Goal: Transaction & Acquisition: Download file/media

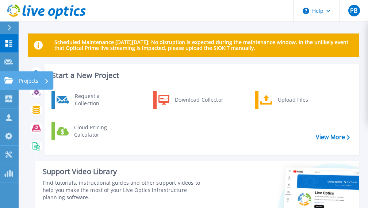
click at [11, 86] on link "Projects Projects" at bounding box center [9, 81] width 18 height 19
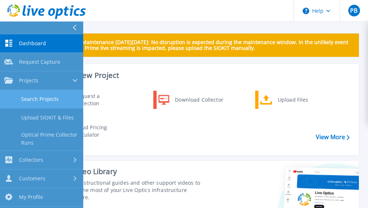
click at [47, 107] on link "Search Projects" at bounding box center [41, 99] width 83 height 19
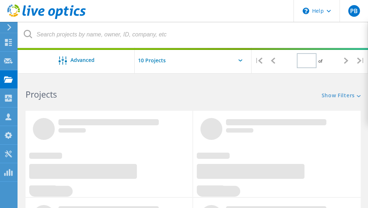
type input "1"
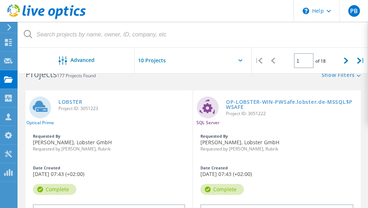
scroll to position [23, 0]
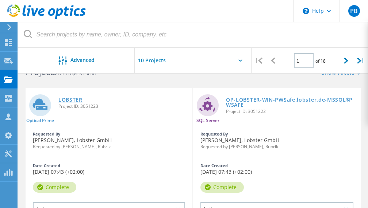
click at [61, 101] on link "LOBSTER" at bounding box center [70, 99] width 24 height 5
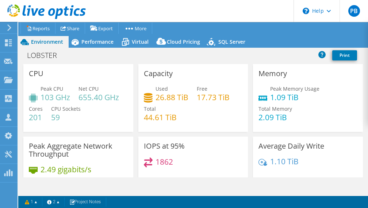
select select "USD"
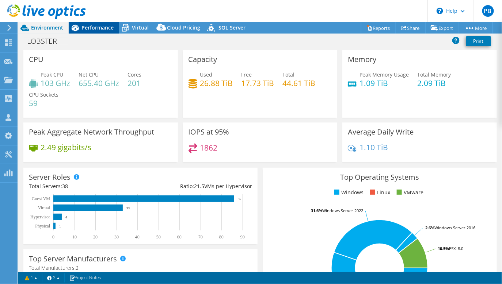
click at [108, 29] on span "Performance" at bounding box center [97, 27] width 32 height 7
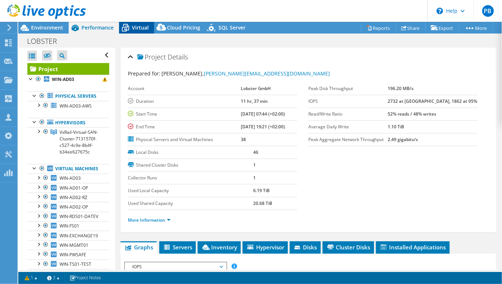
click at [128, 30] on icon at bounding box center [125, 29] width 7 height 6
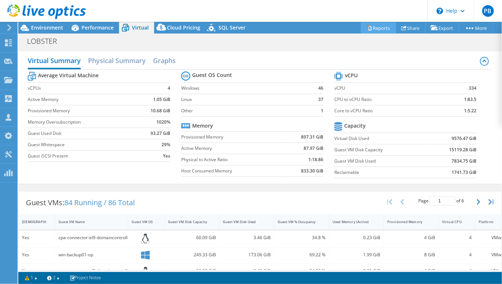
click at [368, 29] on link "Reports" at bounding box center [378, 27] width 35 height 11
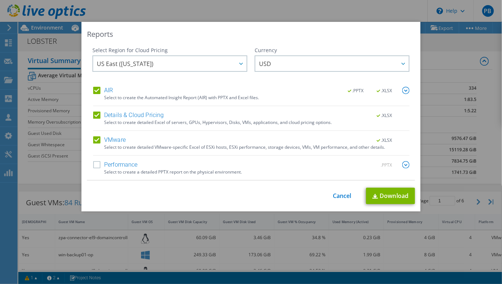
click at [98, 112] on label "Details & Cloud Pricing" at bounding box center [128, 115] width 71 height 7
click at [0, 0] on input "Details & Cloud Pricing" at bounding box center [0, 0] width 0 height 0
click at [97, 88] on label "AIR" at bounding box center [103, 90] width 20 height 7
click at [0, 0] on input "AIR" at bounding box center [0, 0] width 0 height 0
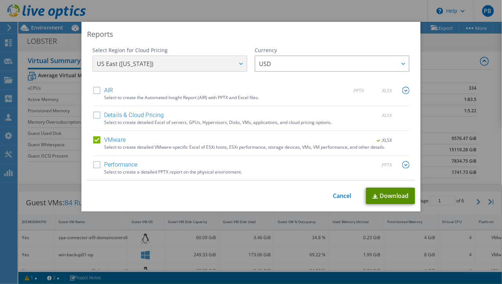
click at [368, 196] on link "Download" at bounding box center [390, 196] width 49 height 16
click at [341, 194] on link "Cancel" at bounding box center [342, 196] width 19 height 7
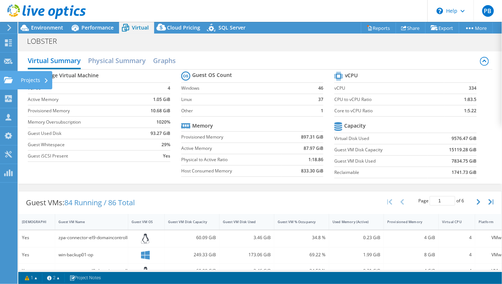
click at [6, 79] on icon at bounding box center [8, 80] width 9 height 7
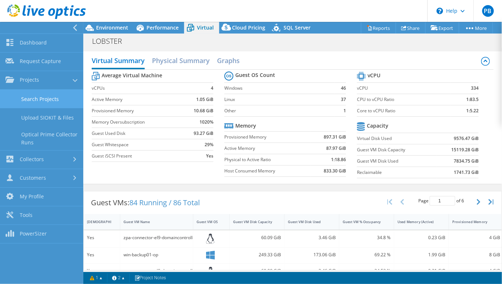
click at [33, 99] on link "Search Projects" at bounding box center [41, 99] width 83 height 19
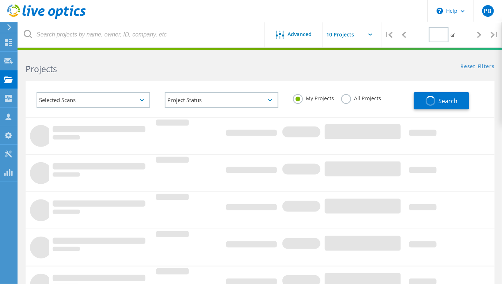
type input "1"
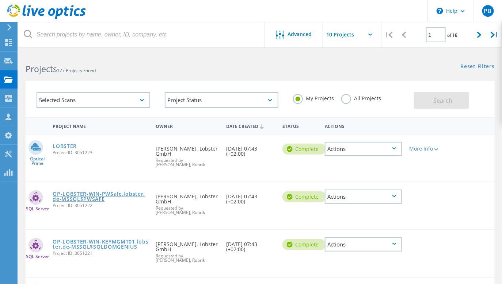
click at [70, 196] on link "OP-LOBSTER-WIN-PWSafe.lobster.de-MSSQL$PWSAFE" at bounding box center [101, 197] width 96 height 10
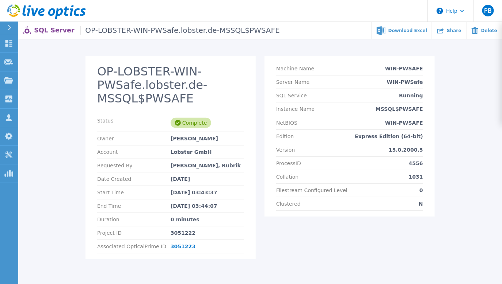
scroll to position [23, 0]
